Goal: Task Accomplishment & Management: Use online tool/utility

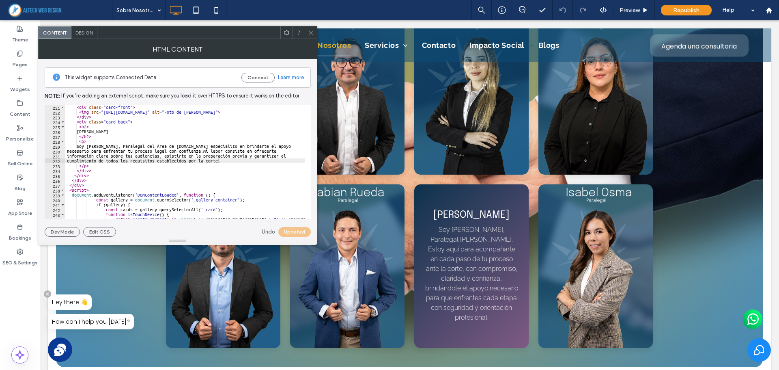
scroll to position [1988, 0]
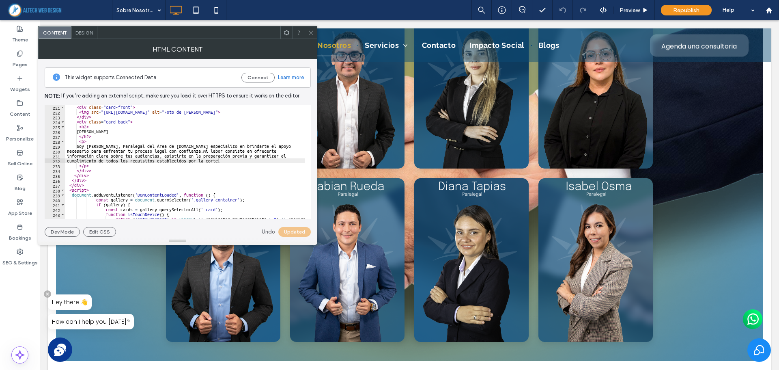
click at [310, 31] on icon at bounding box center [311, 33] width 6 height 6
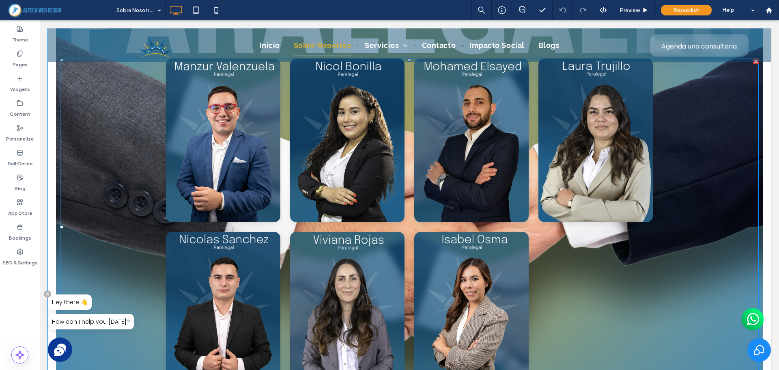
scroll to position [2394, 0]
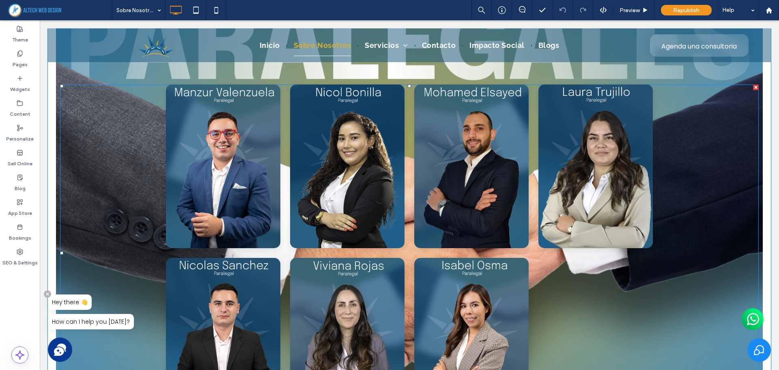
click at [242, 170] on span at bounding box center [409, 252] width 699 height 337
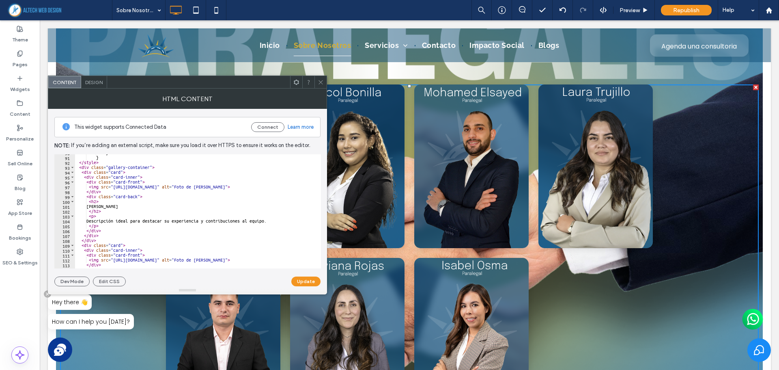
scroll to position [437, 0]
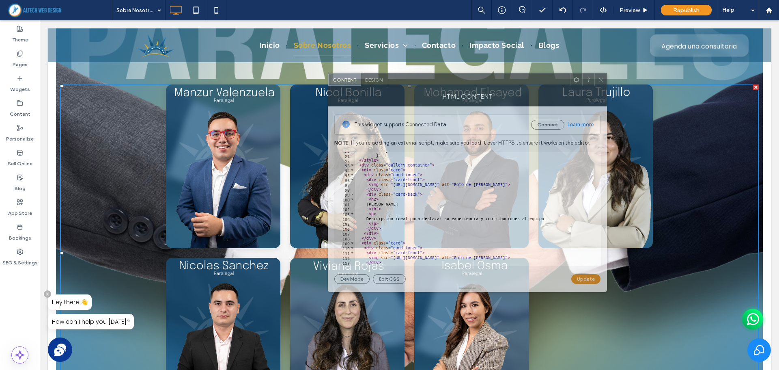
drag, startPoint x: 160, startPoint y: 87, endPoint x: 443, endPoint y: 81, distance: 282.9
click at [443, 81] on div at bounding box center [478, 79] width 183 height 12
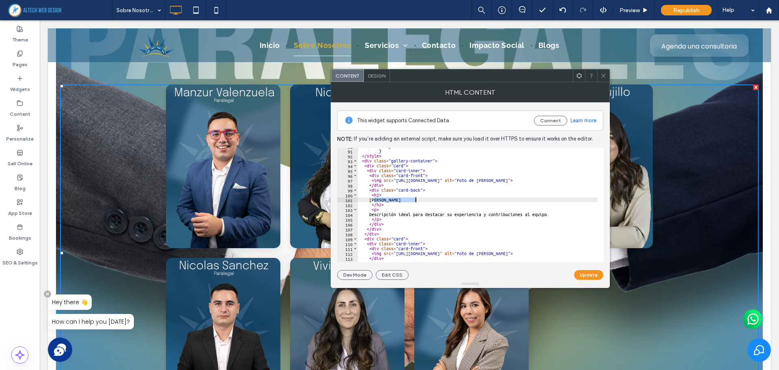
drag, startPoint x: 375, startPoint y: 200, endPoint x: 418, endPoint y: 199, distance: 43.4
click at [418, 199] on div "} } </ style > < div class = "gallery-container" > < div class = "card" > < div…" at bounding box center [510, 203] width 305 height 118
paste textarea "Cursor at row 101"
drag, startPoint x: 374, startPoint y: 215, endPoint x: 554, endPoint y: 215, distance: 180.2
click at [554, 215] on div "} } </ style > < div class = "gallery-container" > < div class = "card" > < div…" at bounding box center [510, 203] width 305 height 118
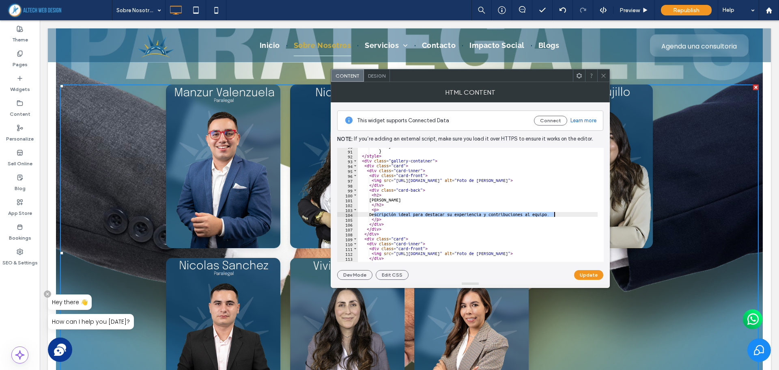
paste textarea "Cursor at row 104"
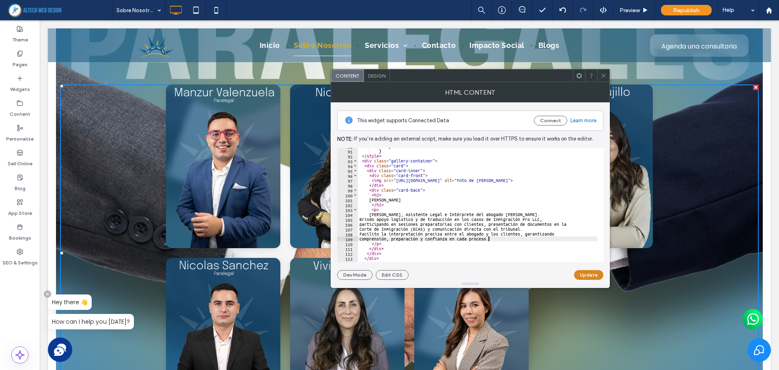
click at [586, 272] on button "Update" at bounding box center [588, 275] width 29 height 10
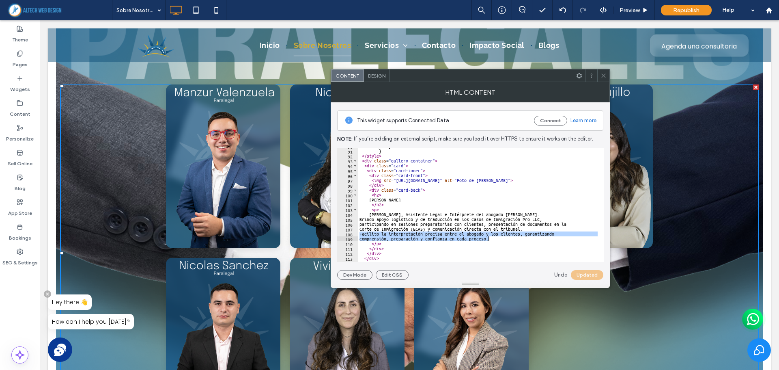
drag, startPoint x: 360, startPoint y: 233, endPoint x: 488, endPoint y: 237, distance: 128.7
click at [488, 237] on div "} } </ style > < div class = "gallery-container" > < div class = "card" > < div…" at bounding box center [510, 203] width 305 height 118
type textarea "**********"
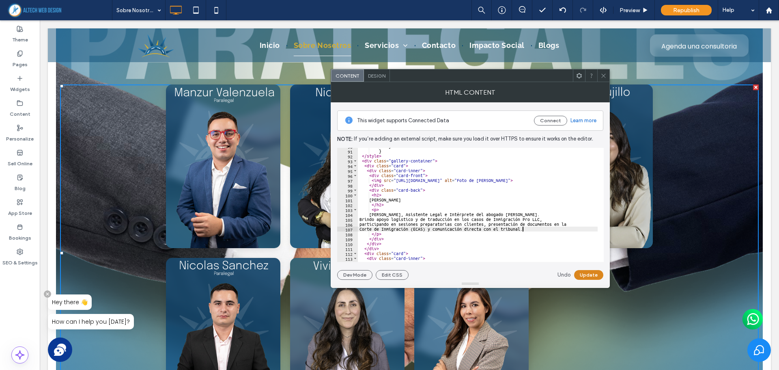
click at [585, 276] on button "Update" at bounding box center [588, 275] width 29 height 10
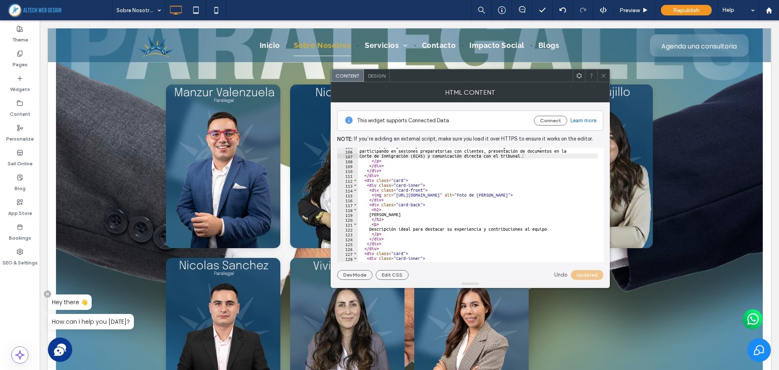
scroll to position [535, 0]
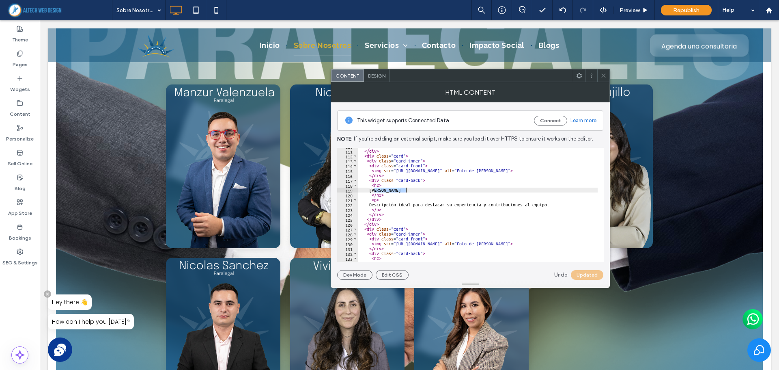
drag, startPoint x: 374, startPoint y: 190, endPoint x: 405, endPoint y: 190, distance: 30.4
click at [405, 190] on div "</ div > </ div > < div class = "card" > < div class = "card-inner" > < div cla…" at bounding box center [510, 203] width 305 height 118
paste textarea "Cursor at row 119"
drag, startPoint x: 374, startPoint y: 204, endPoint x: 555, endPoint y: 205, distance: 181.0
click at [555, 205] on div "</ div > </ div > < div class = "card" > < div class = "card-inner" > < div cla…" at bounding box center [510, 203] width 305 height 118
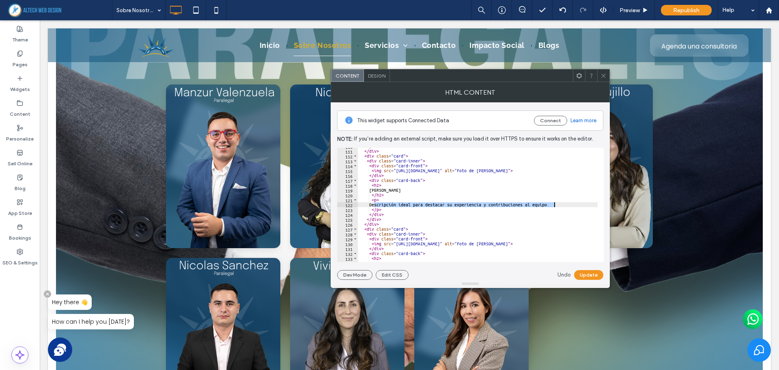
paste textarea "Cursor at row 122"
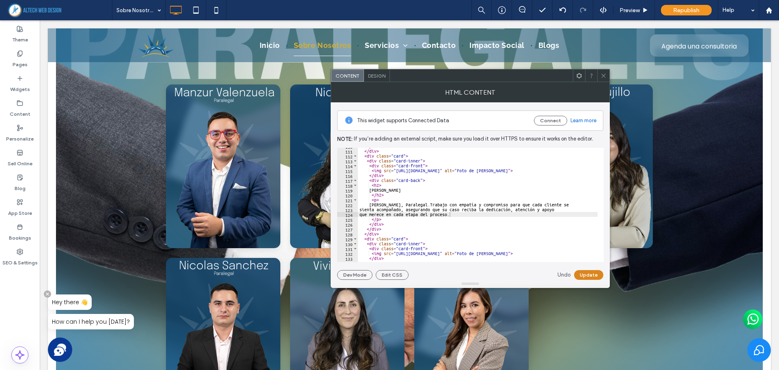
click at [590, 276] on button "Update" at bounding box center [588, 275] width 29 height 10
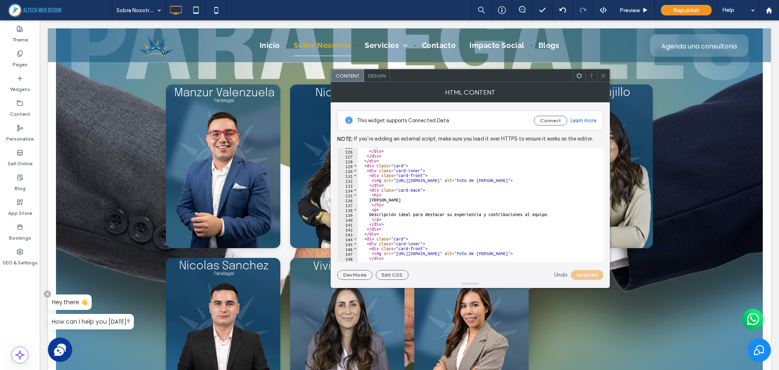
scroll to position [608, 0]
drag, startPoint x: 375, startPoint y: 199, endPoint x: 409, endPoint y: 199, distance: 34.9
click at [409, 199] on div "</ p > </ div > </ div > </ div > < div class = "card" > < div class = "card-in…" at bounding box center [510, 203] width 305 height 118
paste textarea "Cursor at row 136"
drag, startPoint x: 374, startPoint y: 215, endPoint x: 555, endPoint y: 215, distance: 181.0
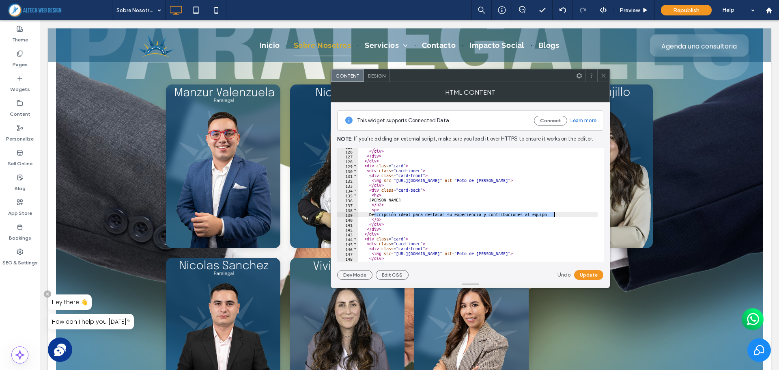
click at [555, 215] on div "</ p > </ div > </ div > </ div > < div class = "card" > < div class = "card-in…" at bounding box center [510, 203] width 305 height 118
paste textarea "Cursor at row 139"
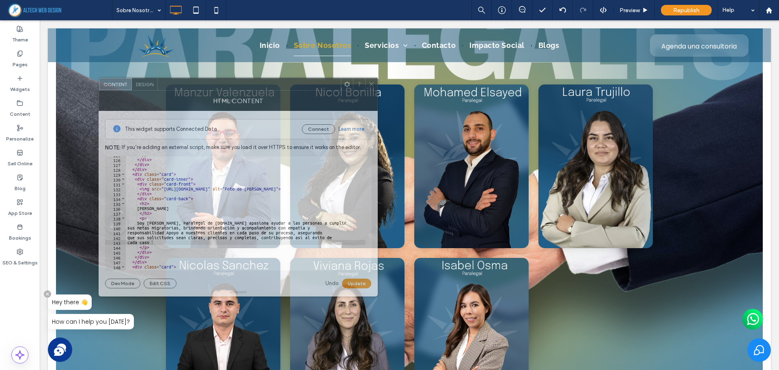
drag, startPoint x: 461, startPoint y: 80, endPoint x: 229, endPoint y: 89, distance: 232.3
click at [229, 89] on div at bounding box center [249, 84] width 183 height 12
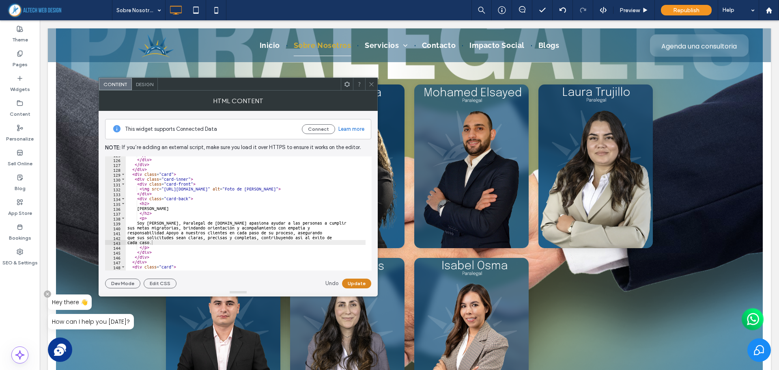
click at [353, 283] on button "Update" at bounding box center [356, 283] width 29 height 10
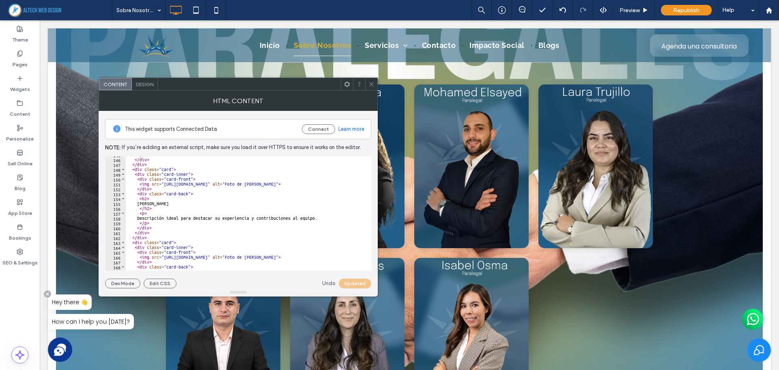
scroll to position [705, 0]
drag, startPoint x: 141, startPoint y: 203, endPoint x: 176, endPoint y: 205, distance: 34.9
click at [176, 205] on div "</ div > </ div > </ div > < div class = "card" > < div class = "card-inner" > …" at bounding box center [278, 211] width 305 height 118
paste textarea "**"
drag, startPoint x: 141, startPoint y: 219, endPoint x: 323, endPoint y: 217, distance: 181.4
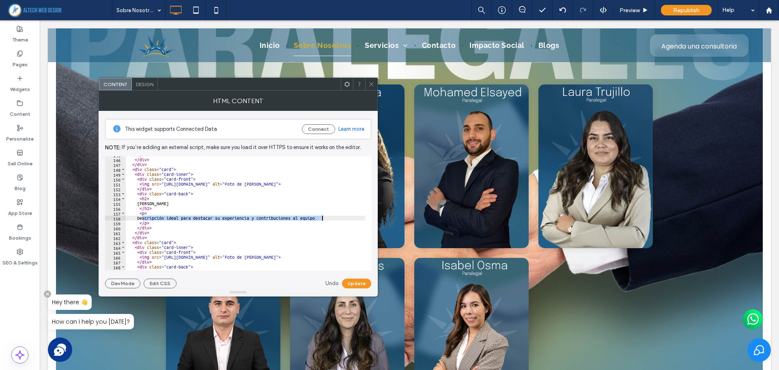
click at [323, 217] on div "</ div > </ div > </ div > < div class = "card" > < div class = "card-inner" > …" at bounding box center [278, 211] width 305 height 118
paste textarea "Cursor at row 158"
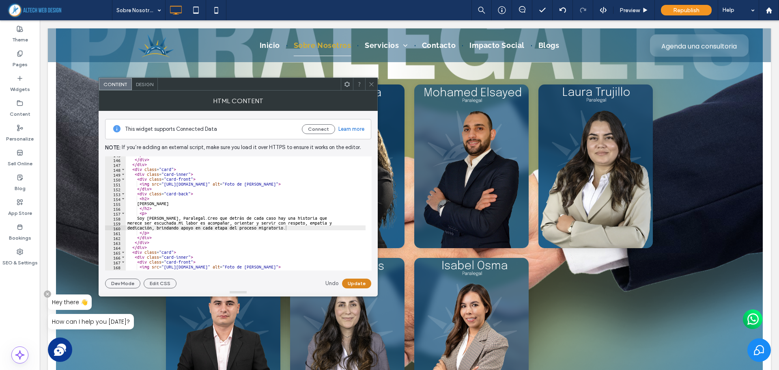
click at [362, 286] on button "Update" at bounding box center [356, 283] width 29 height 10
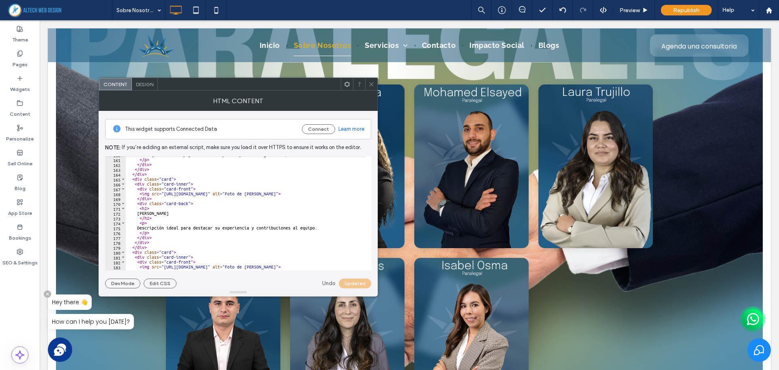
scroll to position [778, 0]
drag, startPoint x: 141, startPoint y: 212, endPoint x: 185, endPoint y: 213, distance: 44.3
click at [185, 213] on div "dedicación, brindando apoyo en cada etapa del proceso migratorio. </ p > </ div…" at bounding box center [278, 211] width 305 height 118
paste textarea "****"
drag, startPoint x: 142, startPoint y: 227, endPoint x: 323, endPoint y: 227, distance: 181.8
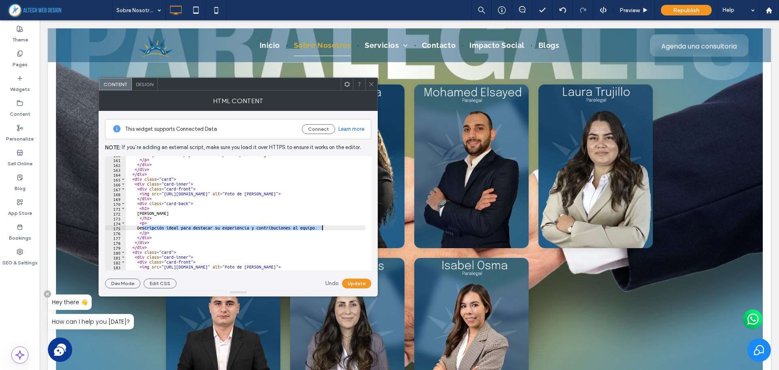
click at [323, 227] on div "dedicación, brindando apoyo en cada etapa del proceso migratorio. </ p > </ div…" at bounding box center [278, 211] width 305 height 118
paste textarea "Cursor at row 175"
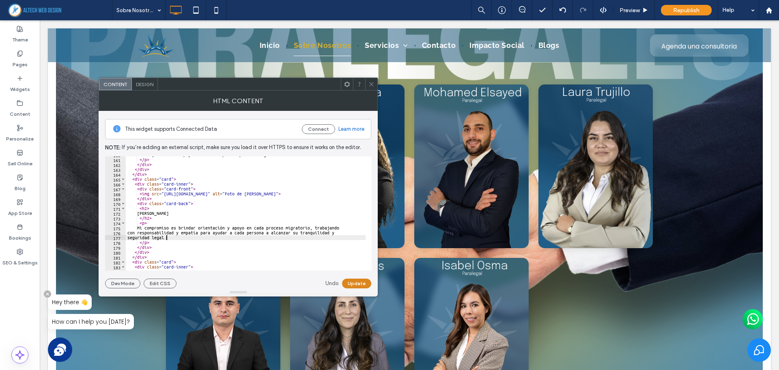
click at [355, 285] on button "Update" at bounding box center [356, 283] width 29 height 10
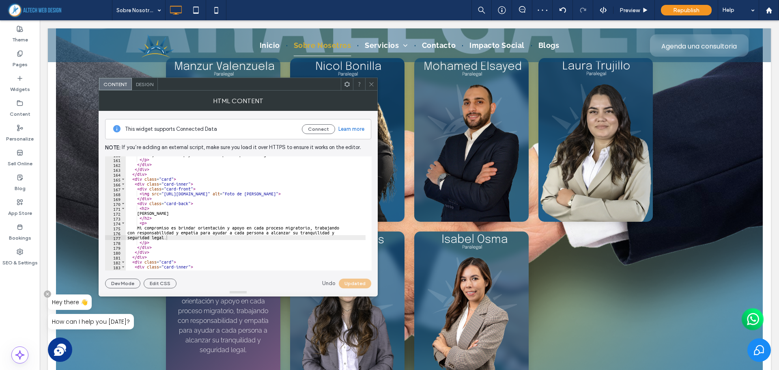
scroll to position [2435, 0]
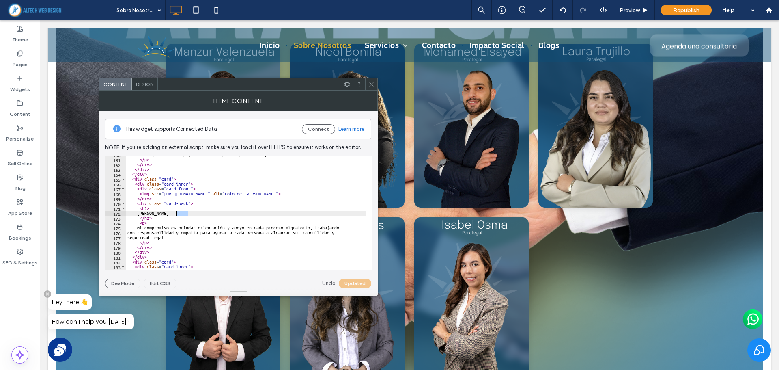
drag, startPoint x: 190, startPoint y: 213, endPoint x: 175, endPoint y: 215, distance: 15.1
click at [175, 215] on div "dedicación, brindando apoyo en cada etapa del proceso migratorio. </ p > </ div…" at bounding box center [278, 211] width 305 height 118
click at [355, 286] on button "Update" at bounding box center [356, 283] width 29 height 10
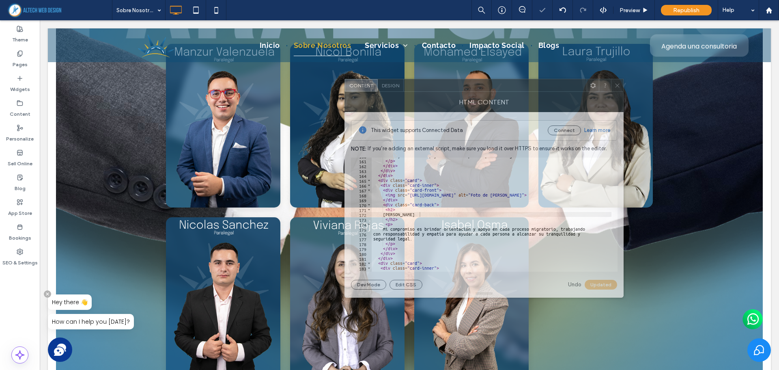
drag, startPoint x: 256, startPoint y: 84, endPoint x: 510, endPoint y: 83, distance: 254.0
click at [510, 83] on div at bounding box center [495, 85] width 183 height 12
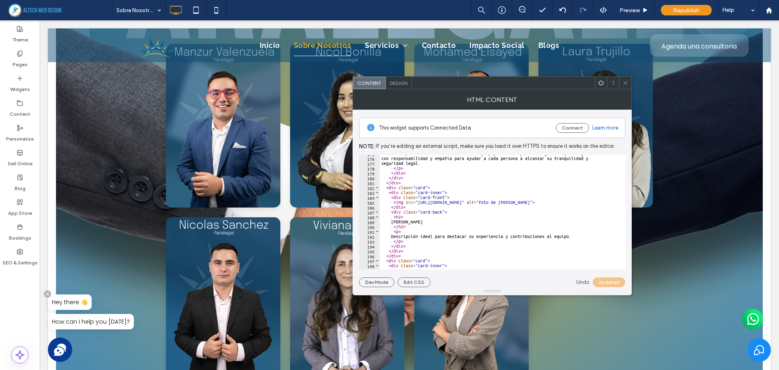
scroll to position [876, 0]
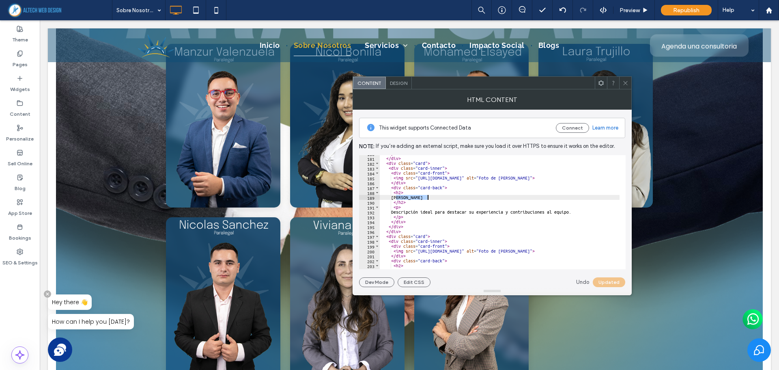
drag, startPoint x: 396, startPoint y: 196, endPoint x: 427, endPoint y: 197, distance: 30.4
click at [427, 197] on div "</ div > </ div > < div class = "card" > < div class = "card-inner" > < div cla…" at bounding box center [532, 210] width 305 height 118
paste textarea "*"
drag, startPoint x: 396, startPoint y: 213, endPoint x: 577, endPoint y: 213, distance: 181.8
click at [577, 213] on div "</ div > </ div > < div class = "card" > < div class = "card-inner" > < div cla…" at bounding box center [532, 210] width 305 height 118
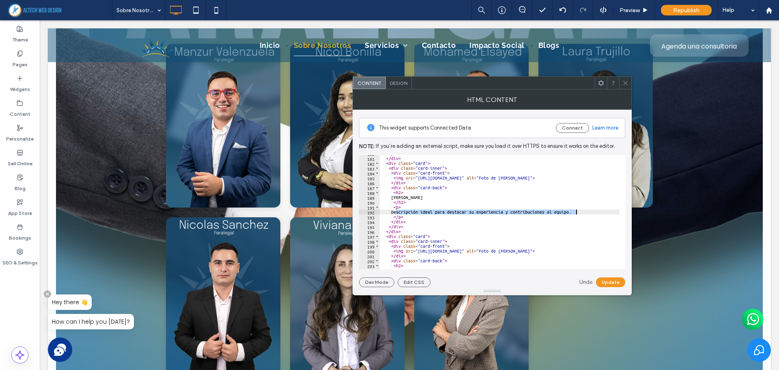
paste textarea "Cursor at row 192"
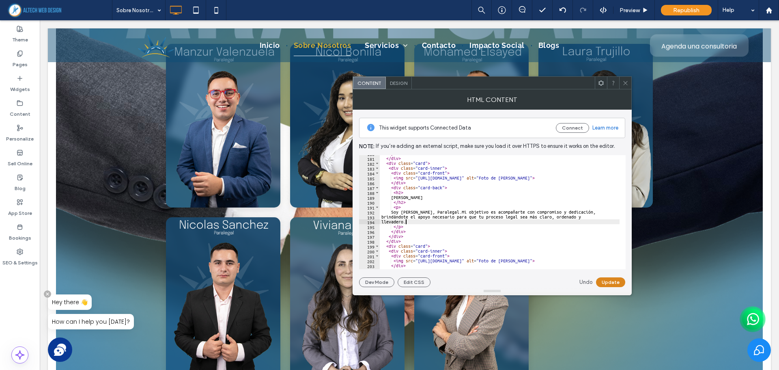
click at [609, 281] on button "Update" at bounding box center [610, 282] width 29 height 10
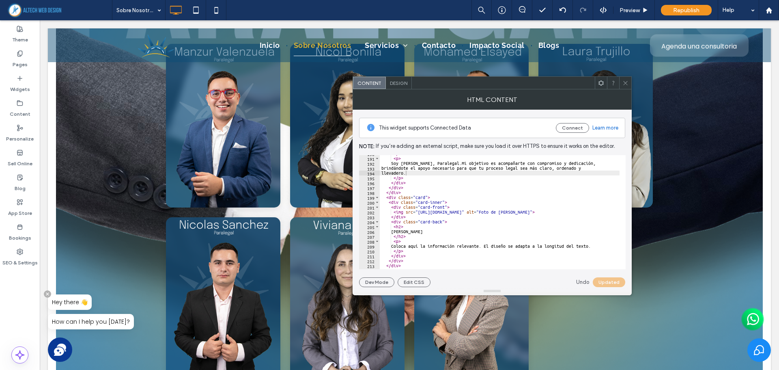
scroll to position [949, 0]
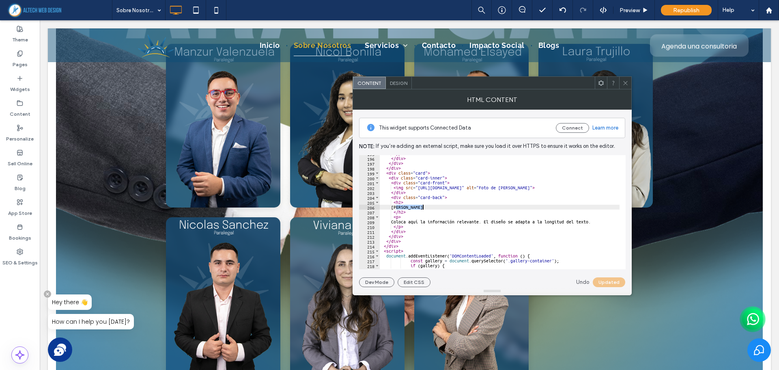
drag, startPoint x: 396, startPoint y: 207, endPoint x: 427, endPoint y: 207, distance: 30.4
click at [427, 207] on div "</ p > </ div > </ div > </ div > < div class = "card" > < div class = "card-in…" at bounding box center [532, 210] width 305 height 118
paste textarea "**"
drag, startPoint x: 396, startPoint y: 222, endPoint x: 598, endPoint y: 222, distance: 202.1
click at [598, 222] on div "</ p > </ div > </ div > </ div > < div class = "card" > < div class = "card-in…" at bounding box center [532, 210] width 305 height 118
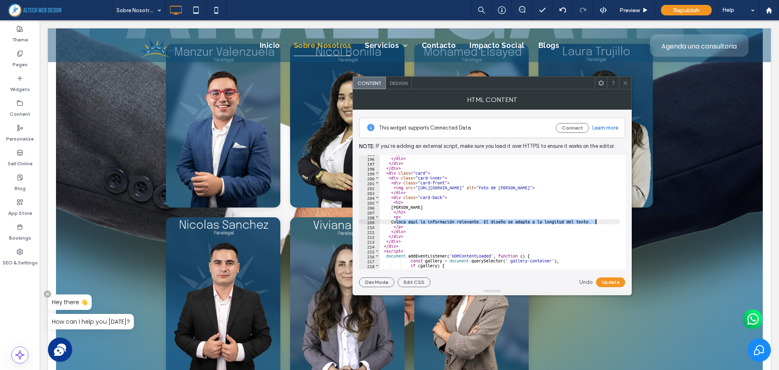
paste textarea "Cursor at row 209"
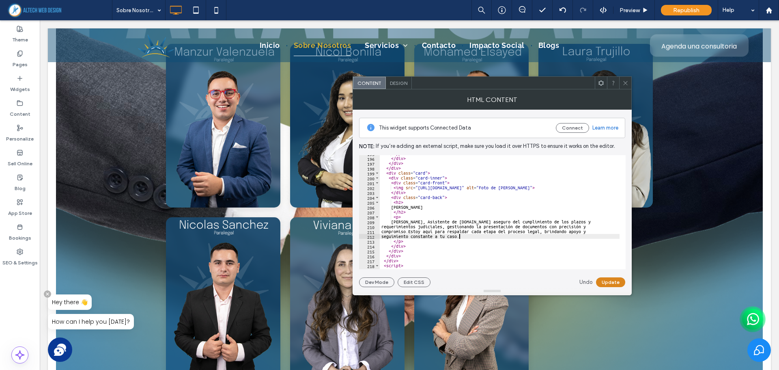
click at [609, 277] on button "Update" at bounding box center [610, 282] width 29 height 10
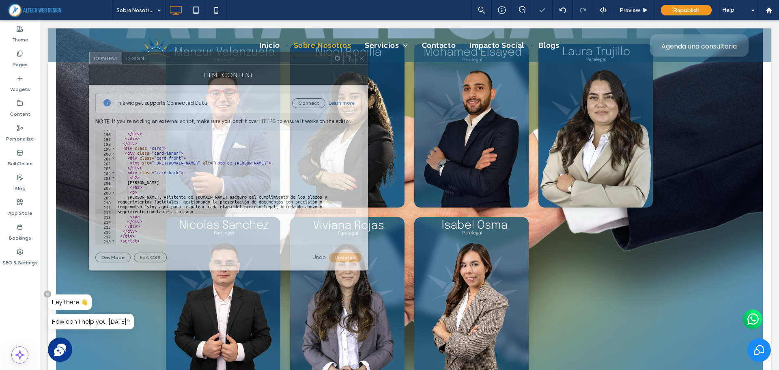
drag, startPoint x: 525, startPoint y: 87, endPoint x: 266, endPoint y: 65, distance: 259.5
click at [266, 65] on div "HTML Content" at bounding box center [228, 75] width 279 height 20
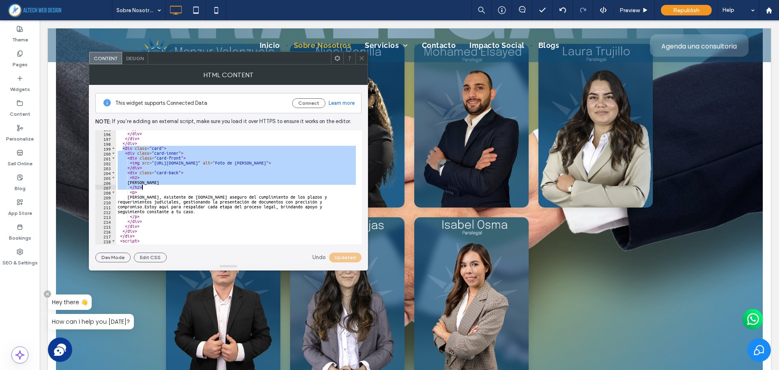
scroll to position [973, 0]
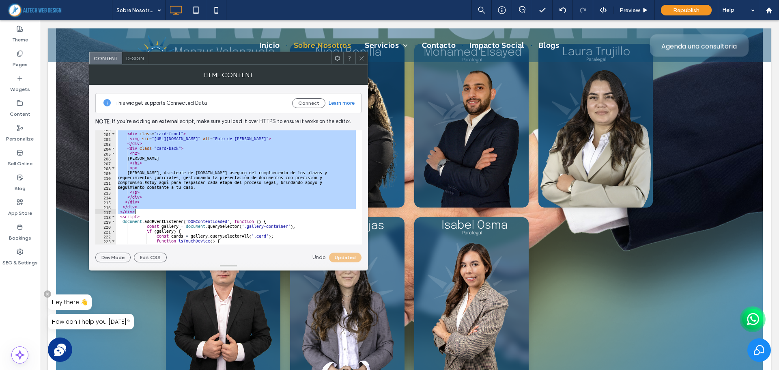
drag, startPoint x: 121, startPoint y: 172, endPoint x: 166, endPoint y: 212, distance: 59.7
click at [166, 212] on div "< div class = "card-inner" > < div class = "card-front" > < img src = "[URL][DO…" at bounding box center [268, 185] width 305 height 118
click at [156, 212] on div "< div class = "card-inner" > < div class = "card-front" > < img src = "[URL][DO…" at bounding box center [236, 187] width 240 height 114
type textarea "******"
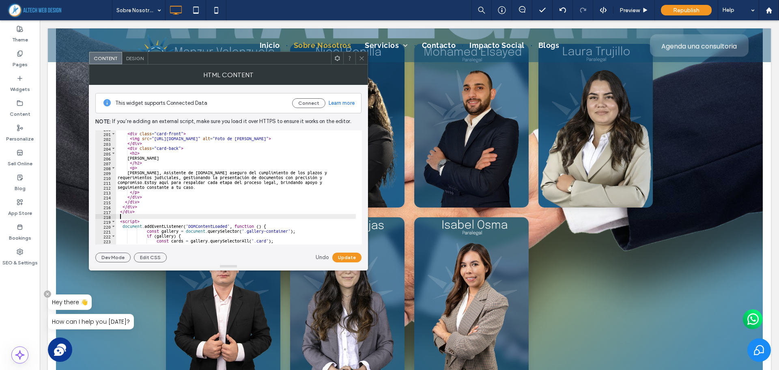
paste textarea "******"
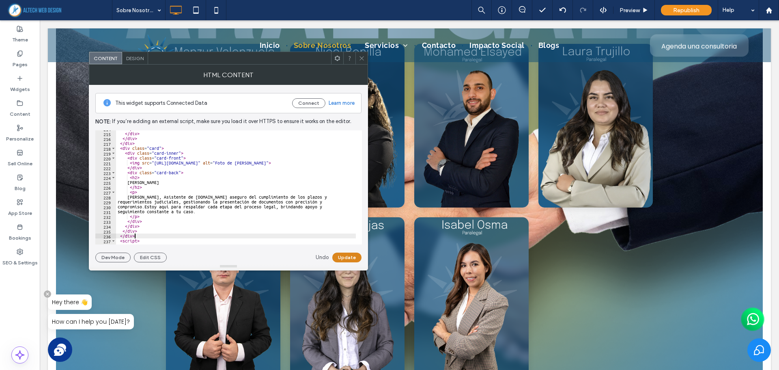
click at [354, 260] on button "Update" at bounding box center [346, 257] width 29 height 10
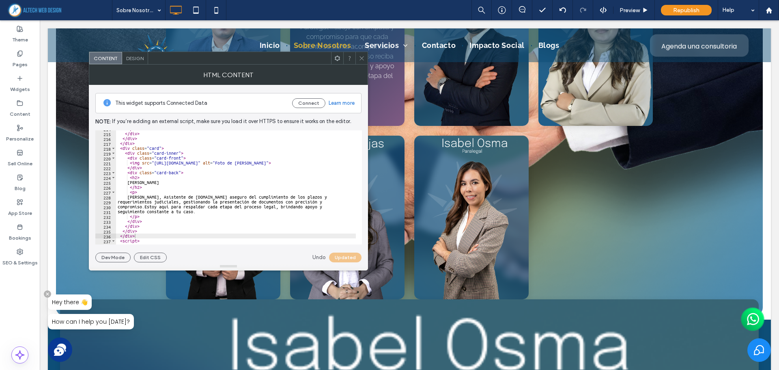
scroll to position [2516, 0]
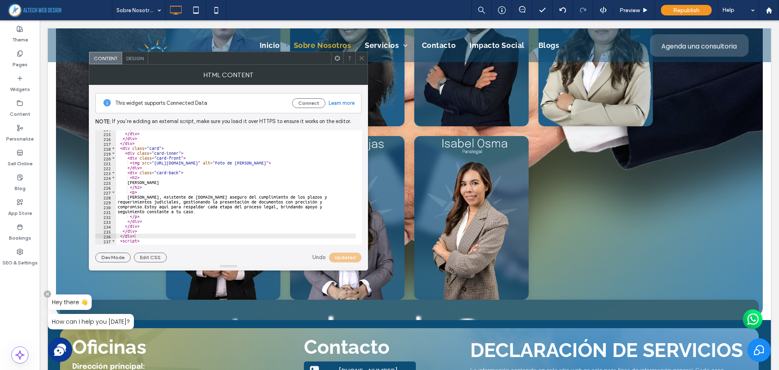
type textarea "***"
click at [189, 192] on div "</ div > </ div > </ div > </ div > < div class = "card" > < div class = "card-…" at bounding box center [268, 185] width 305 height 118
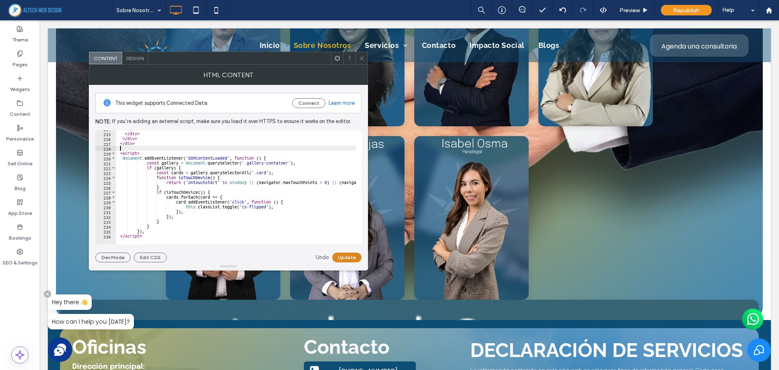
click at [349, 255] on button "Update" at bounding box center [346, 257] width 29 height 10
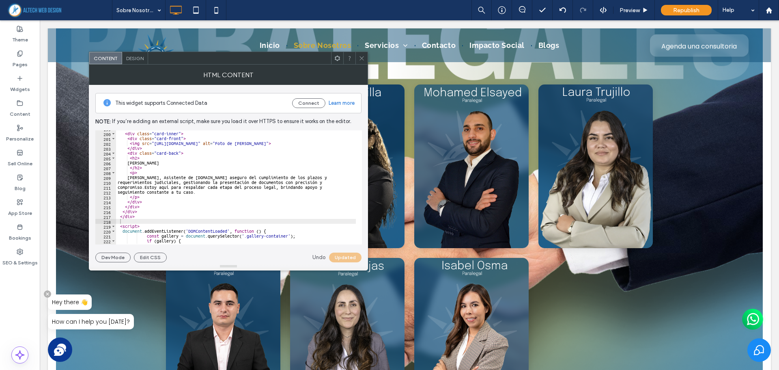
scroll to position [968, 0]
click at [153, 202] on div "< div class = "card" > < div class = "card-inner" > < div class = "card-front" …" at bounding box center [268, 185] width 305 height 118
click at [140, 215] on div "< div class = "card" > < div class = "card-inner" > < div class = "card-front" …" at bounding box center [268, 185] width 305 height 118
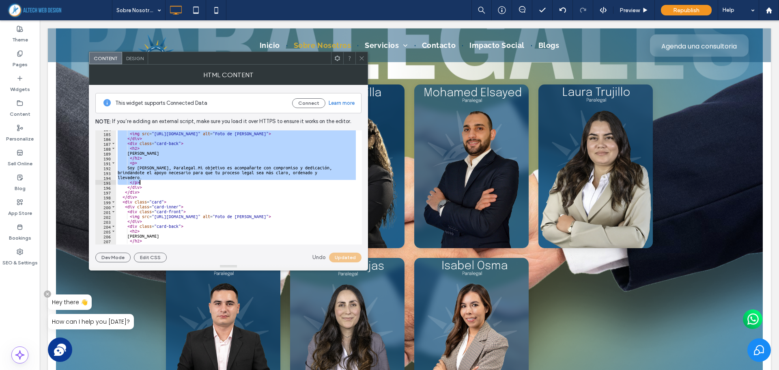
scroll to position [895, 0]
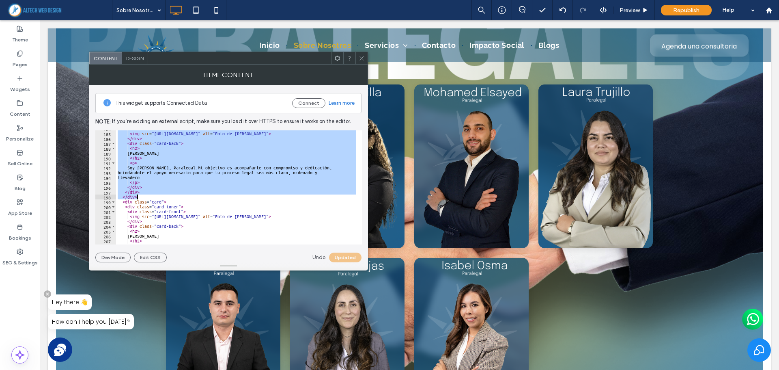
drag, startPoint x: 121, startPoint y: 169, endPoint x: 184, endPoint y: 196, distance: 68.1
click at [184, 196] on div "< div class = "card-front" > < img src = "[URL][DOMAIN_NAME]" alt = "Foto de [P…" at bounding box center [268, 185] width 305 height 118
click at [164, 196] on div "< div class = "card-front" > < img src = "[URL][DOMAIN_NAME]" alt = "Foto de [P…" at bounding box center [236, 187] width 240 height 114
type textarea "******"
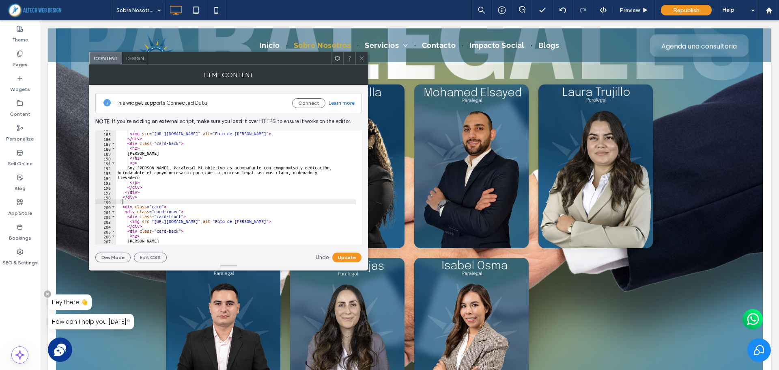
paste textarea "******"
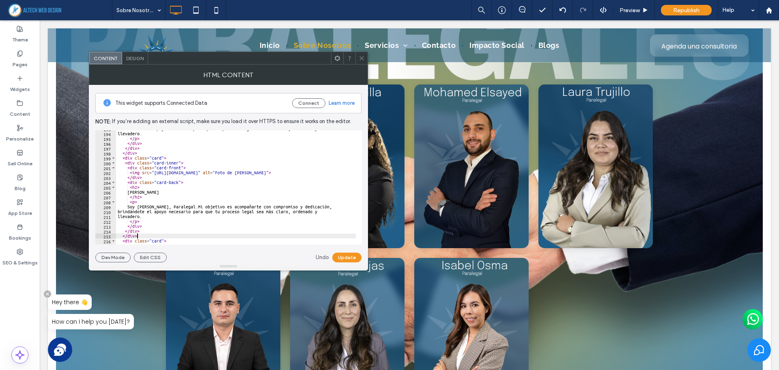
scroll to position [939, 0]
click at [343, 256] on button "Update" at bounding box center [346, 257] width 29 height 10
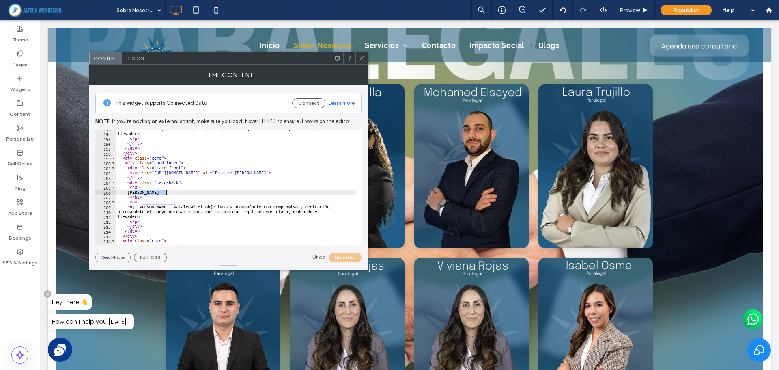
drag, startPoint x: 132, startPoint y: 193, endPoint x: 168, endPoint y: 192, distance: 36.5
click at [168, 192] on div "brindándote el apoyo necesario para que tu proceso legal sea más claro, ordenad…" at bounding box center [268, 185] width 305 height 118
paste textarea "Cursor at row 206"
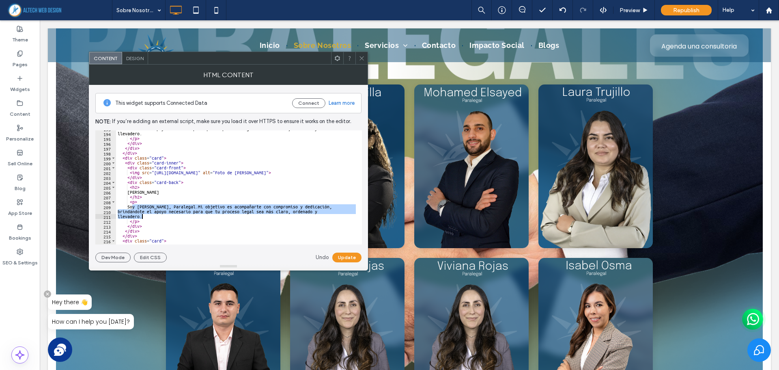
drag, startPoint x: 131, startPoint y: 206, endPoint x: 256, endPoint y: 215, distance: 124.9
click at [256, 215] on div "brindándote el apoyo necesario para que tu proceso legal sea más claro, ordenad…" at bounding box center [268, 185] width 305 height 118
paste textarea "Cursor at row 211"
type textarea "**********"
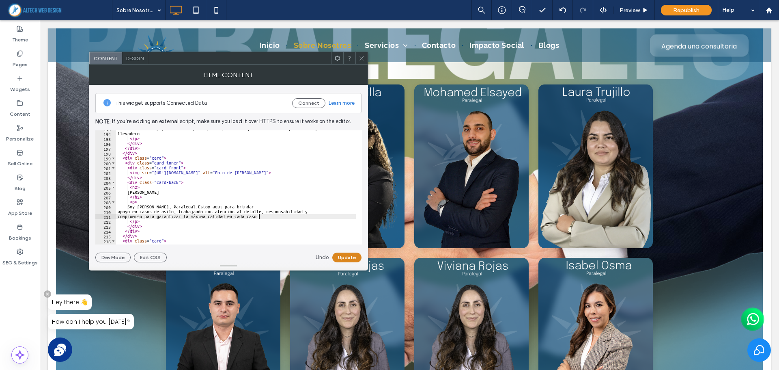
click at [351, 257] on button "Update" at bounding box center [346, 257] width 29 height 10
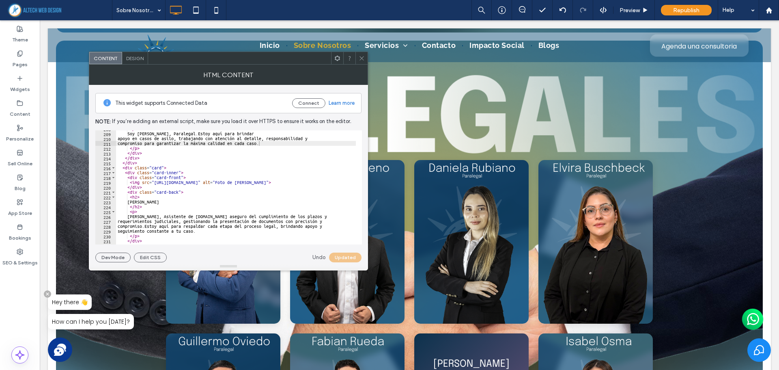
scroll to position [1907, 0]
